Goal: Check status: Check status

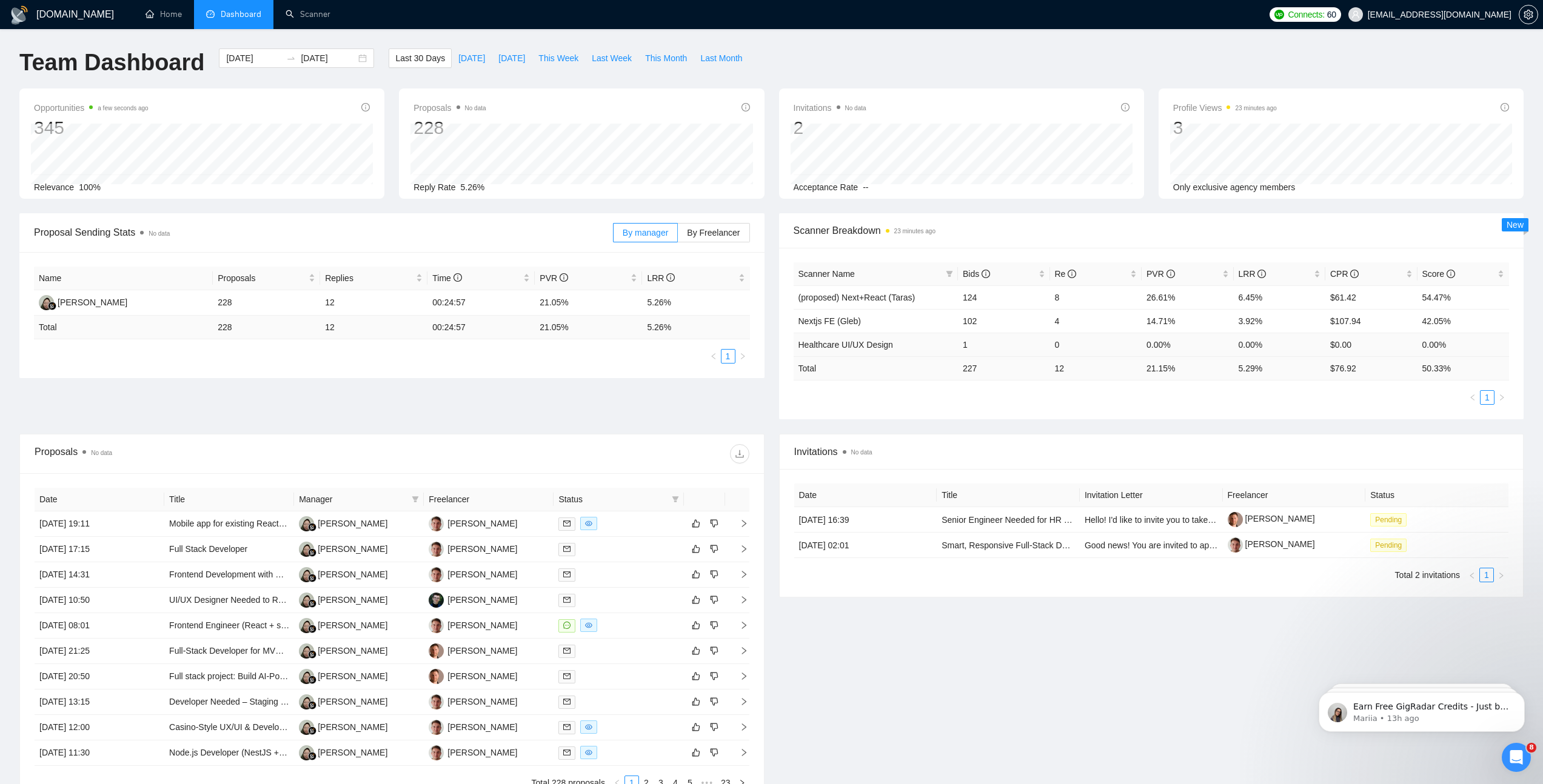
drag, startPoint x: 965, startPoint y: 343, endPoint x: 977, endPoint y: 340, distance: 12.4
click at [977, 340] on td "1" at bounding box center [1004, 344] width 92 height 23
drag, startPoint x: 973, startPoint y: 340, endPoint x: 946, endPoint y: 343, distance: 27.2
click at [946, 343] on tr "Healthcare UI/UX Design 1 0 0.00% 0.00% $0.00 0.00%" at bounding box center [1151, 344] width 716 height 23
click at [1196, 412] on div "Scanner Name Bids Re PVR LRR CPR Score (proposed) Next+React (Taras) 124 8 26.6…" at bounding box center [1151, 333] width 745 height 171
